Goal: Information Seeking & Learning: Learn about a topic

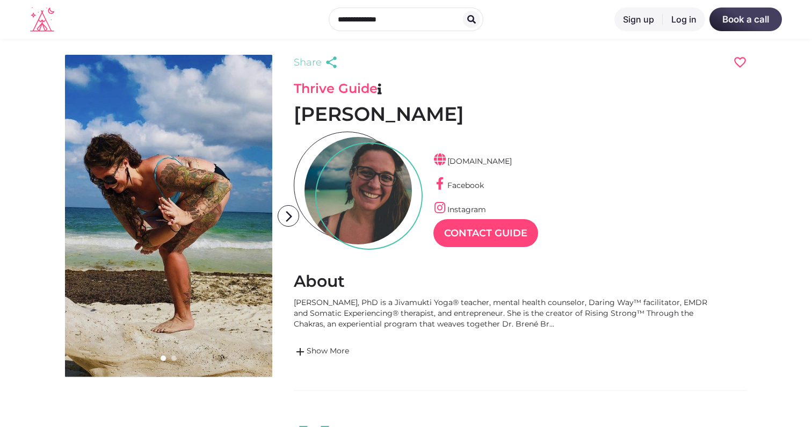
scroll to position [26, 47]
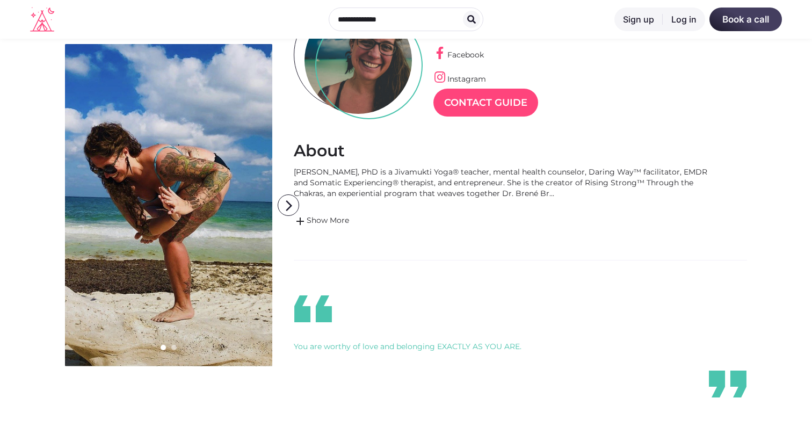
scroll to position [135, 0]
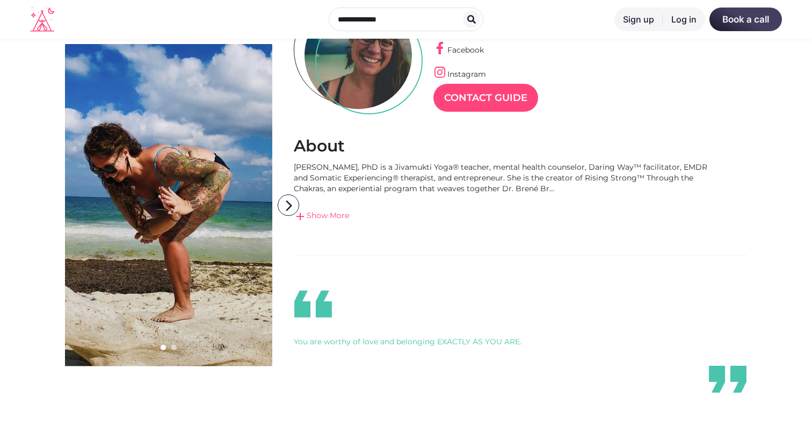
click at [341, 216] on link "add Show More" at bounding box center [503, 216] width 419 height 13
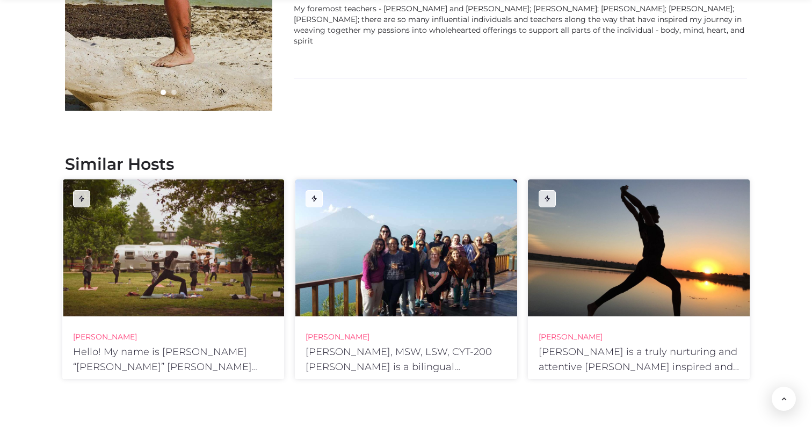
scroll to position [1809, 0]
